Goal: Task Accomplishment & Management: Use online tool/utility

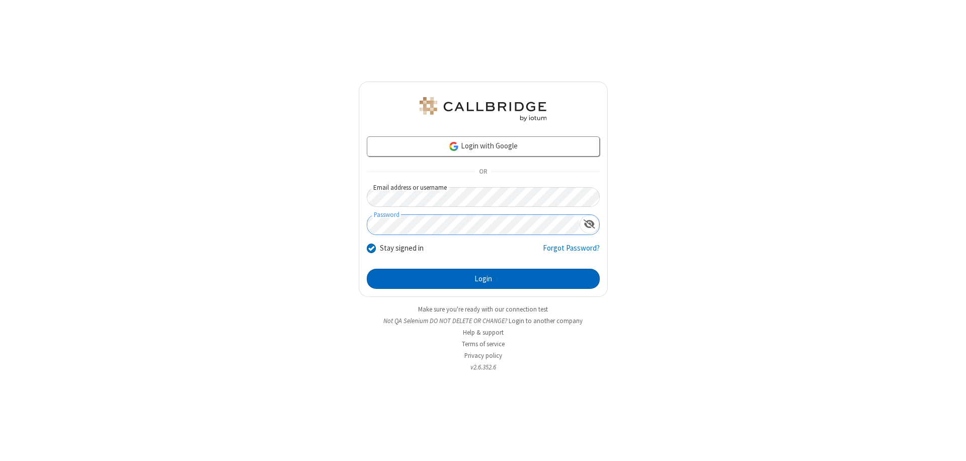
click at [483, 279] on button "Login" at bounding box center [483, 279] width 233 height 20
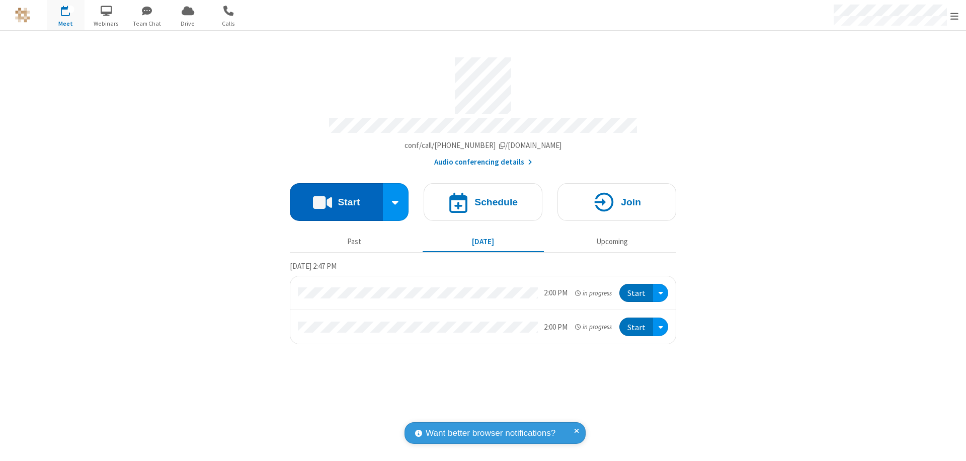
click at [336, 197] on button "Start" at bounding box center [336, 202] width 93 height 38
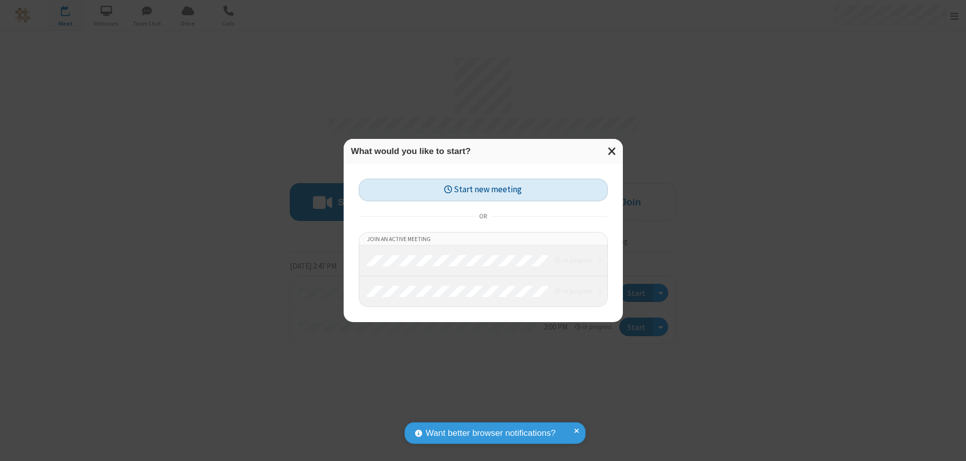
click at [483, 190] on button "Start new meeting" at bounding box center [483, 190] width 249 height 23
